Goal: Task Accomplishment & Management: Use online tool/utility

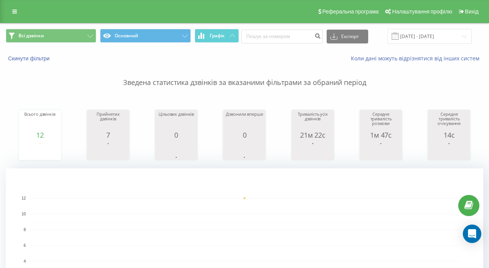
click at [0, 0] on button at bounding box center [0, 0] width 0 height 0
